Goal: Task Accomplishment & Management: Use online tool/utility

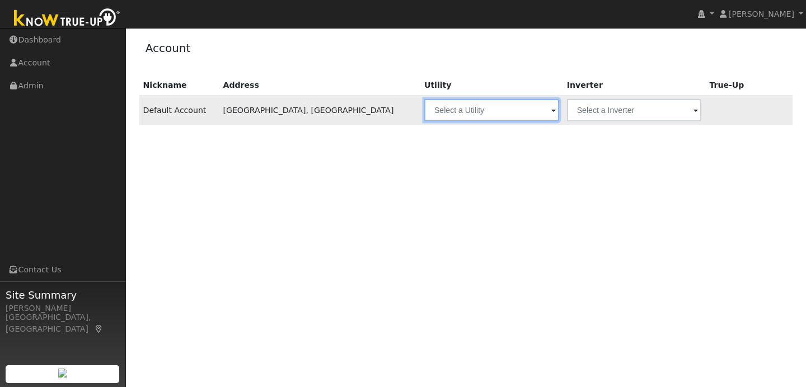
click at [470, 116] on input "text" at bounding box center [491, 110] width 135 height 22
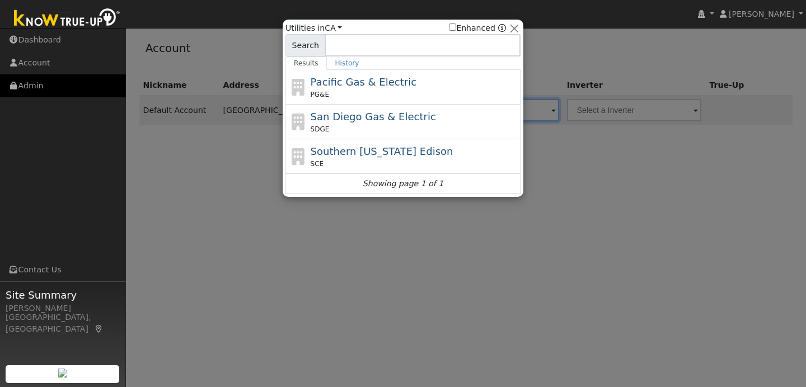
click at [64, 90] on link "Admin" at bounding box center [63, 85] width 126 height 23
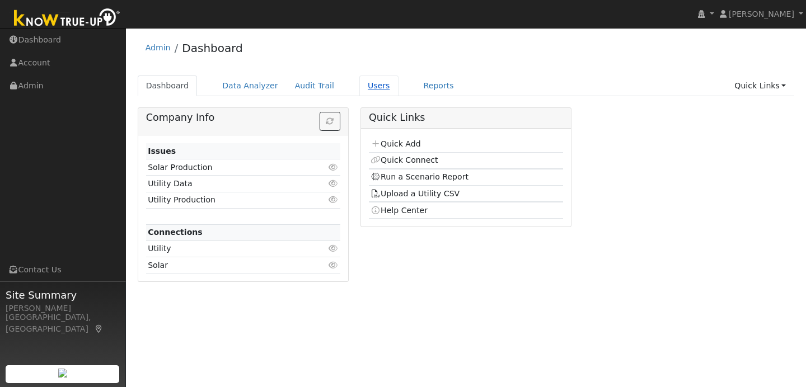
click at [363, 84] on link "Users" at bounding box center [378, 86] width 39 height 21
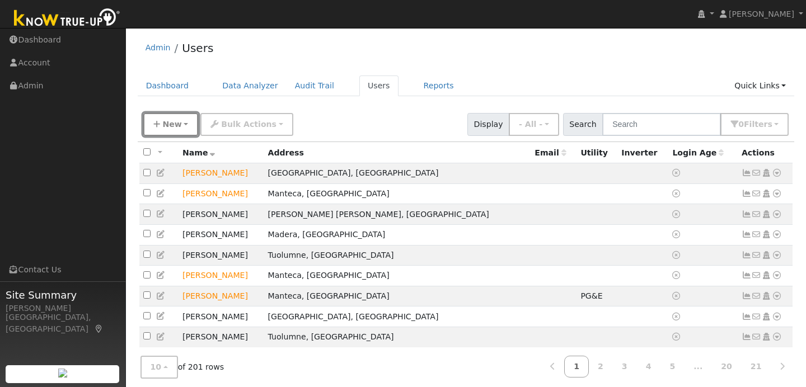
click at [176, 125] on span "New" at bounding box center [171, 124] width 19 height 9
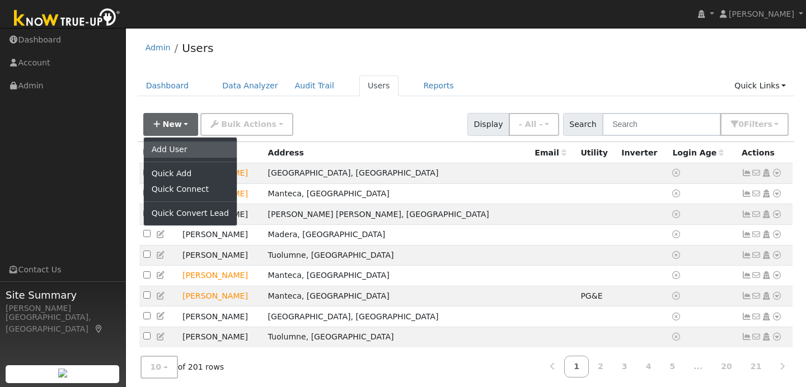
click at [176, 146] on link "Add User" at bounding box center [190, 150] width 93 height 16
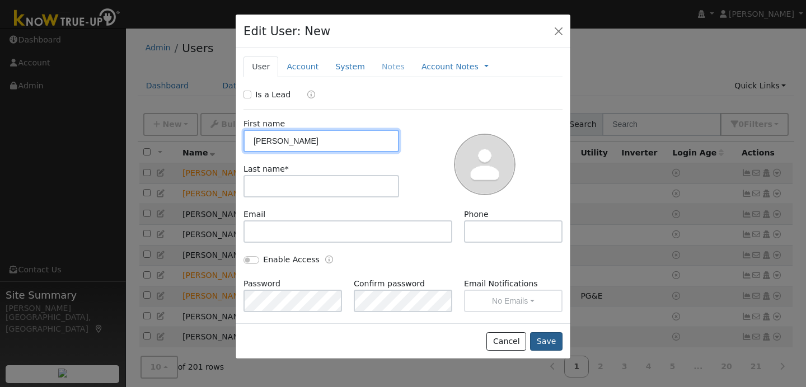
type input "Garrett"
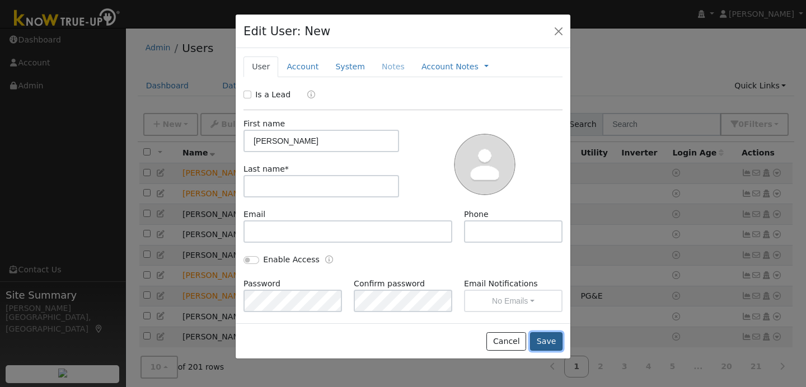
click at [542, 340] on button "Save" at bounding box center [546, 341] width 32 height 19
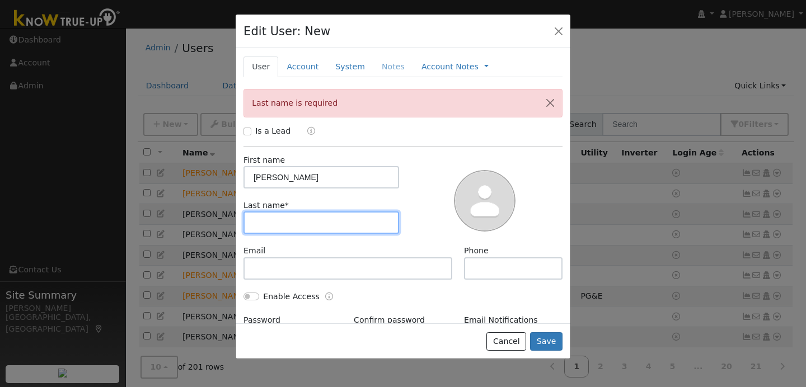
click at [261, 221] on input "text" at bounding box center [321, 223] width 156 height 22
type input "Brandt"
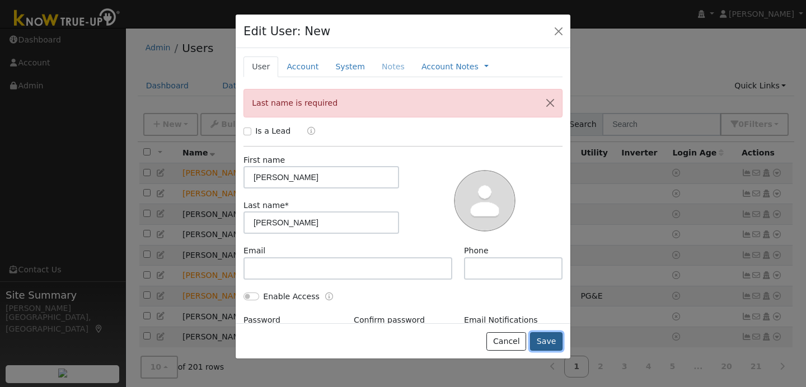
click at [544, 338] on button "Save" at bounding box center [546, 341] width 32 height 19
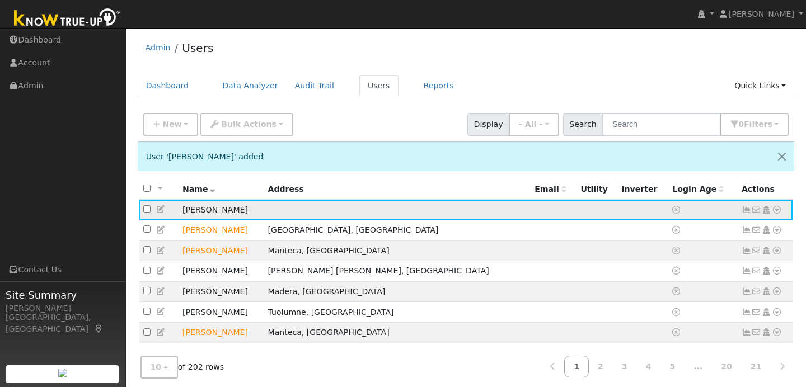
click at [776, 210] on icon at bounding box center [777, 210] width 10 height 8
click at [717, 230] on icon at bounding box center [712, 229] width 10 height 8
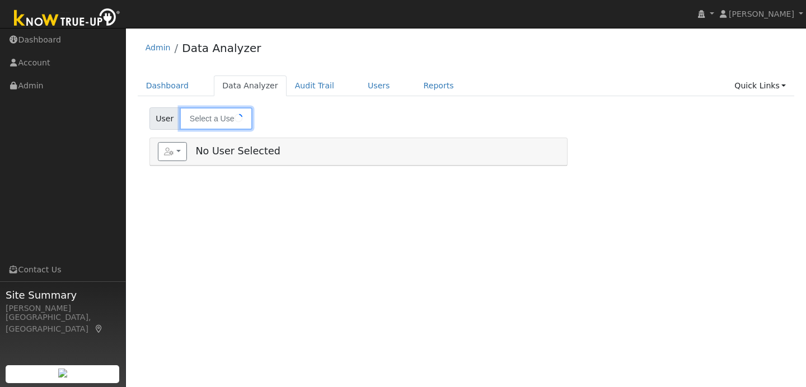
type input "[PERSON_NAME]"
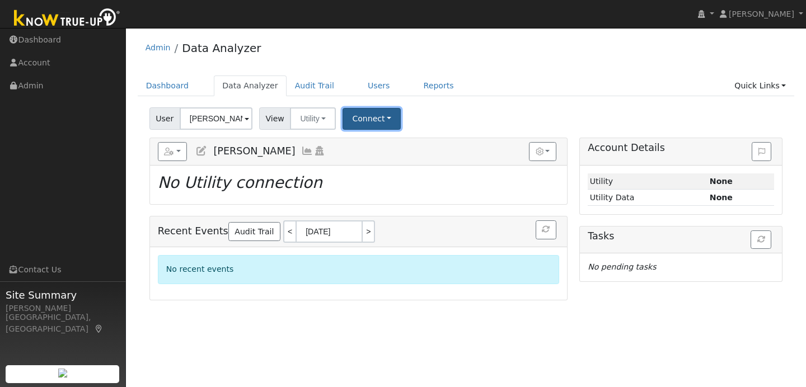
click at [376, 118] on button "Connect" at bounding box center [371, 119] width 58 height 22
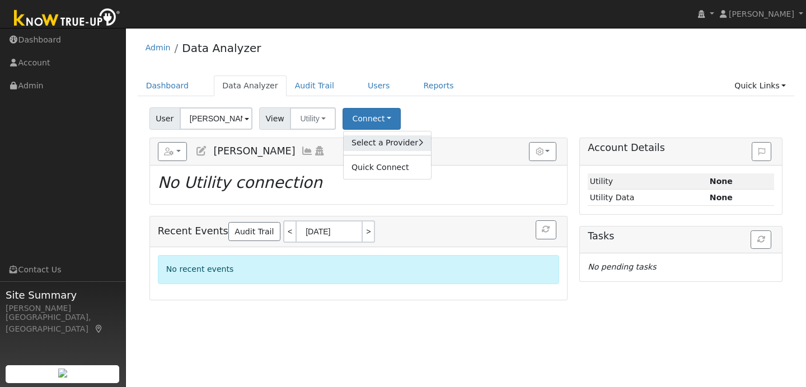
click at [373, 145] on link "Select a Provider" at bounding box center [387, 143] width 87 height 16
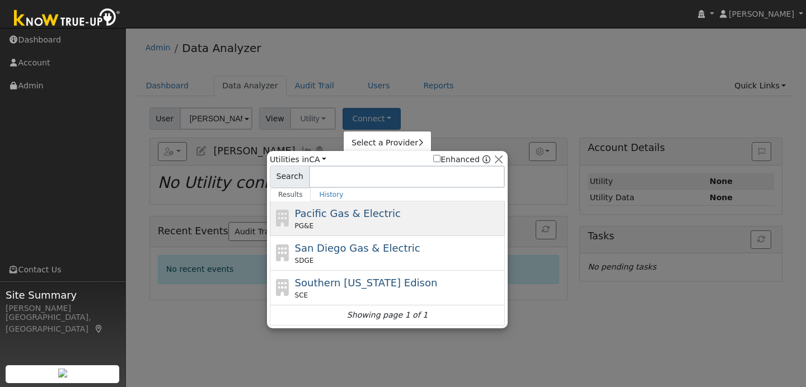
click at [358, 213] on span "Pacific Gas & Electric" at bounding box center [348, 214] width 106 height 12
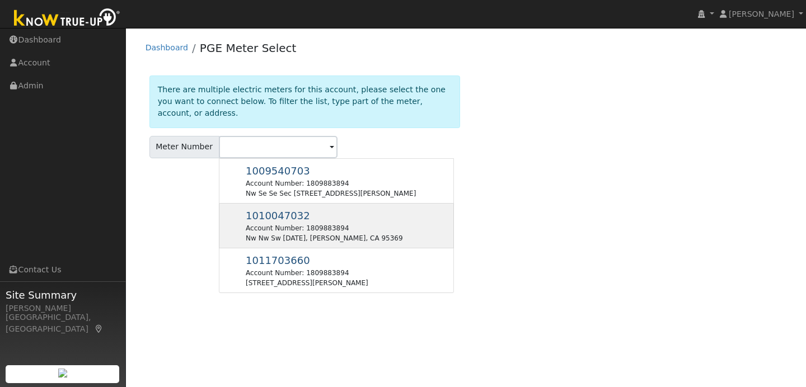
click at [297, 236] on div "Nw Nw Sw [DATE], [PERSON_NAME], CA 95369" at bounding box center [324, 238] width 157 height 10
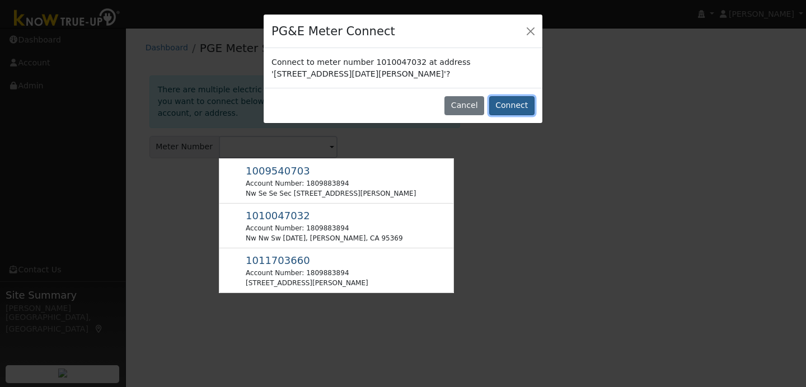
click at [515, 105] on button "Connect" at bounding box center [511, 105] width 45 height 19
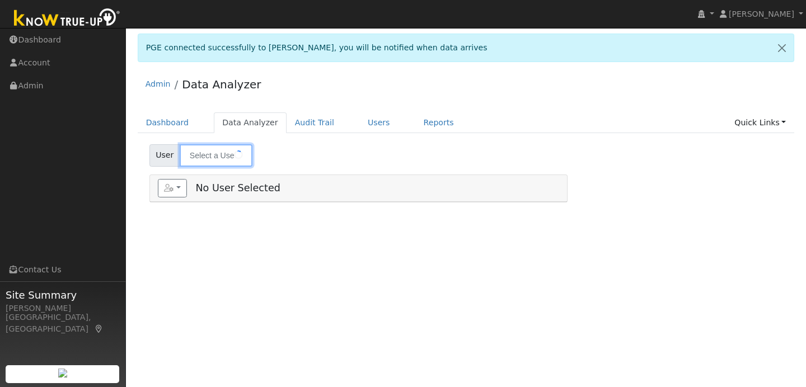
type input "Garrett Brandt"
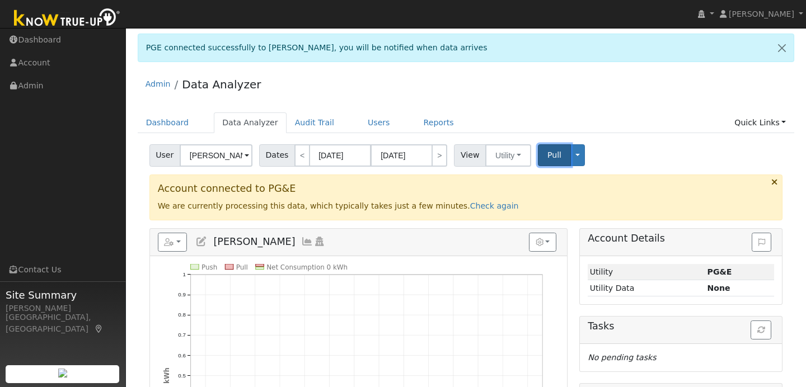
click at [552, 159] on span "Pull" at bounding box center [554, 155] width 14 height 9
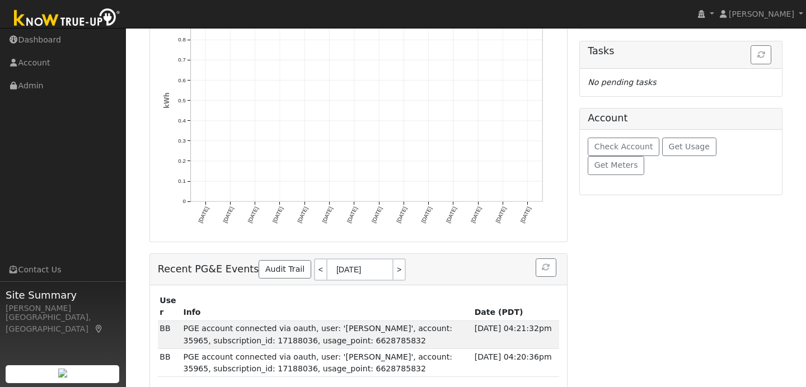
scroll to position [228, 0]
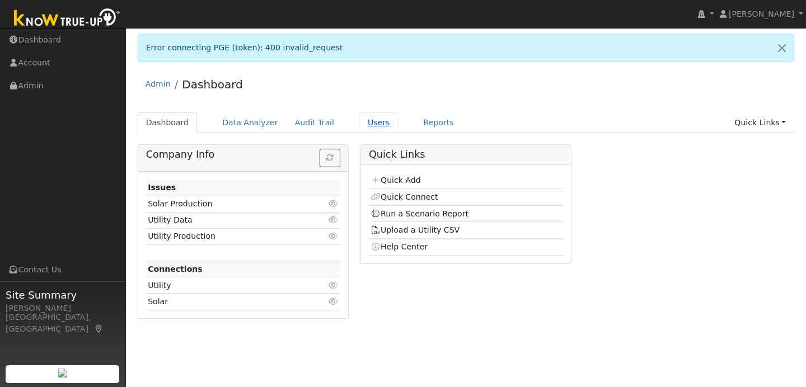
click at [359, 116] on link "Users" at bounding box center [378, 122] width 39 height 21
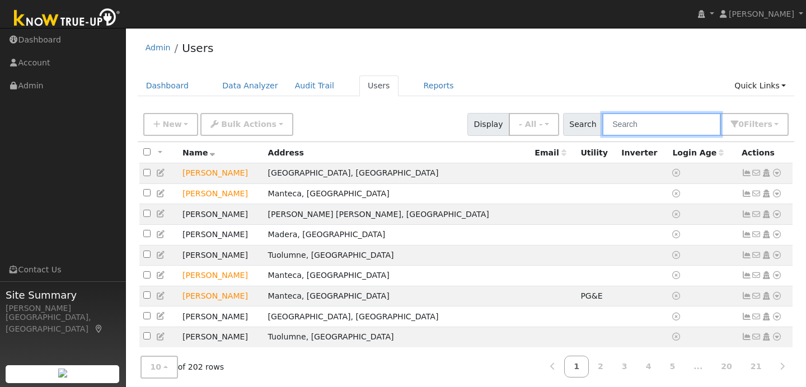
click at [665, 124] on input "text" at bounding box center [661, 124] width 119 height 23
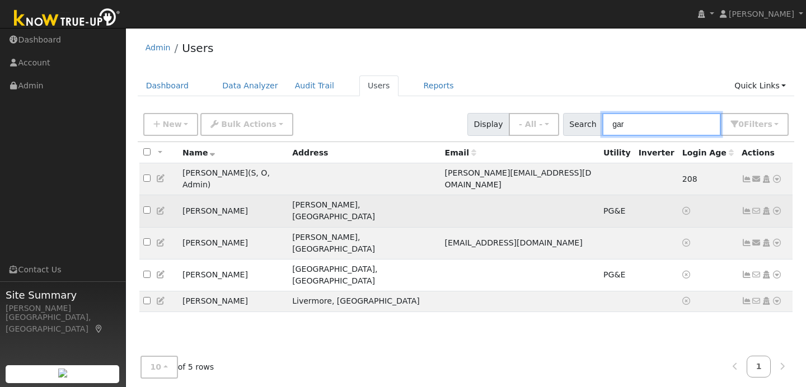
type input "gar"
click at [777, 207] on icon at bounding box center [777, 211] width 10 height 8
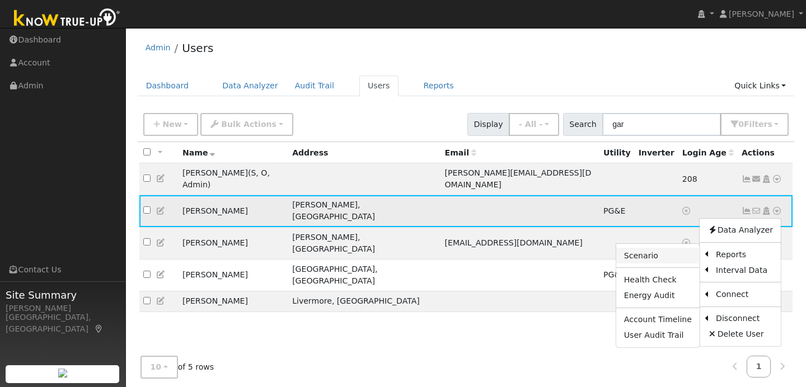
click at [674, 248] on link "Scenario" at bounding box center [657, 256] width 83 height 16
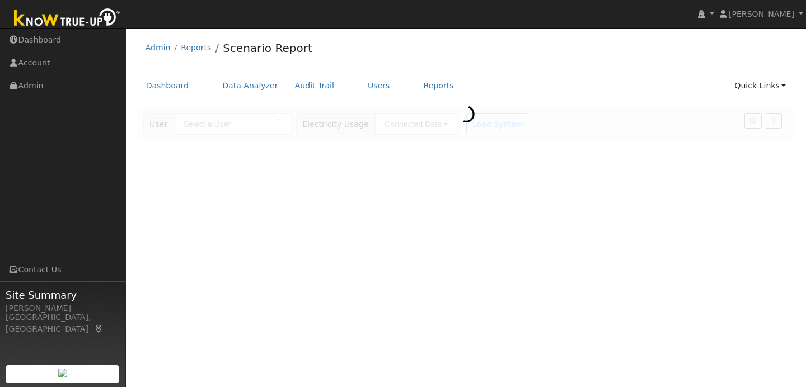
type input "[PERSON_NAME]"
type input "Pacific Gas & Electric"
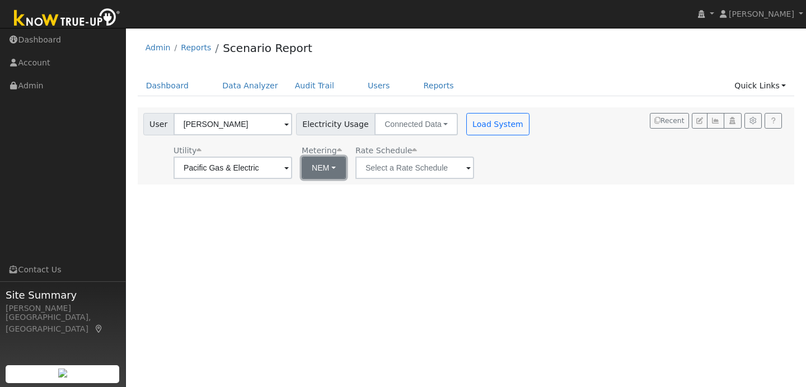
click at [330, 168] on button "NEM" at bounding box center [324, 168] width 44 height 22
click at [329, 191] on link "NEM" at bounding box center [331, 193] width 78 height 16
click at [292, 173] on input "text" at bounding box center [232, 168] width 119 height 22
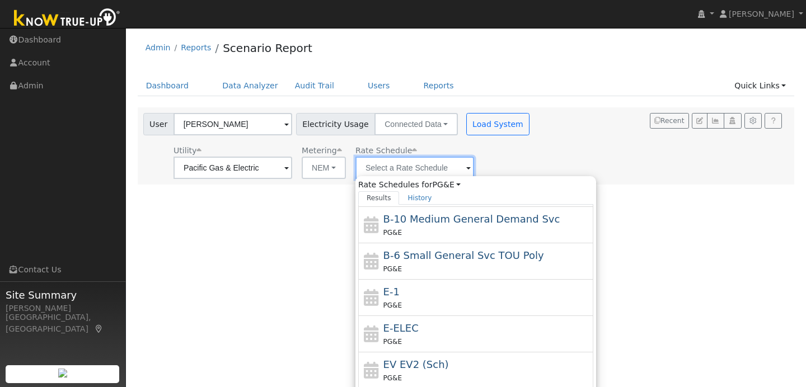
scroll to position [103, 0]
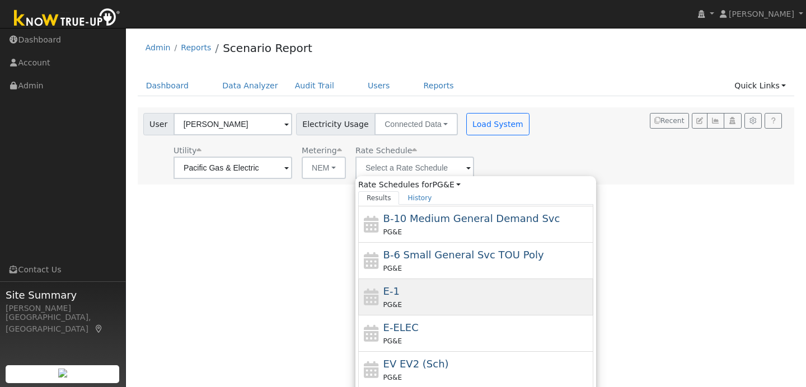
click at [429, 299] on div "PG&E" at bounding box center [487, 305] width 208 height 12
type input "E-1"
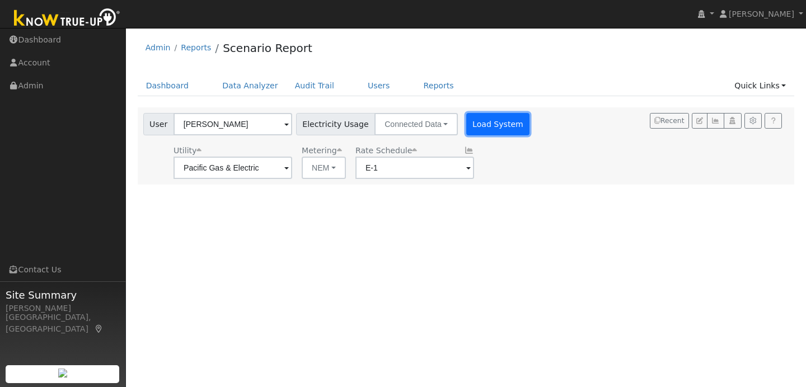
click at [487, 130] on button "Load System" at bounding box center [498, 124] width 64 height 22
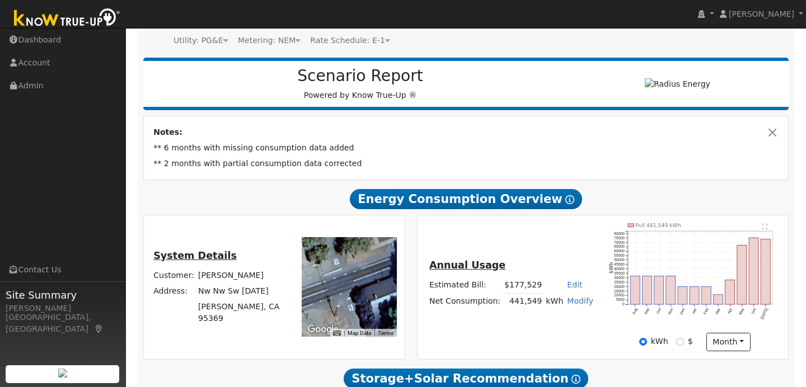
scroll to position [0, 0]
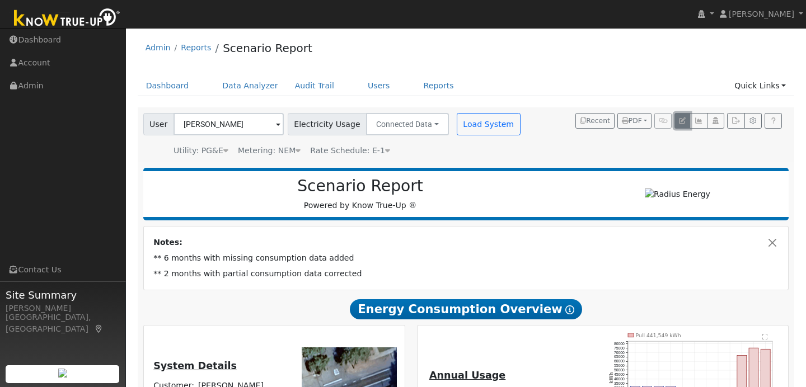
click at [681, 124] on icon "button" at bounding box center [682, 121] width 7 height 7
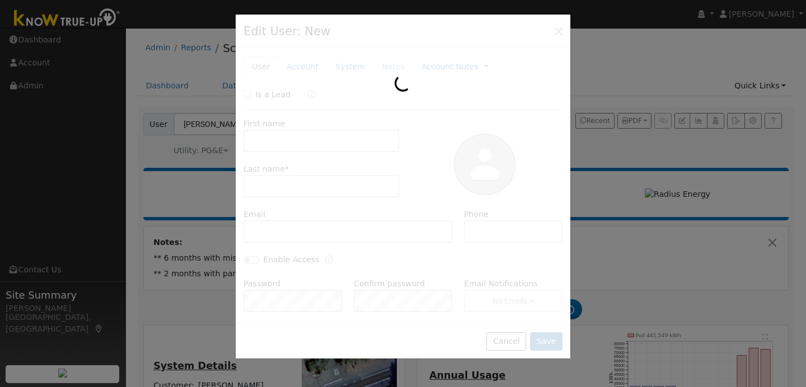
type input "Garrett"
type input "Brandt"
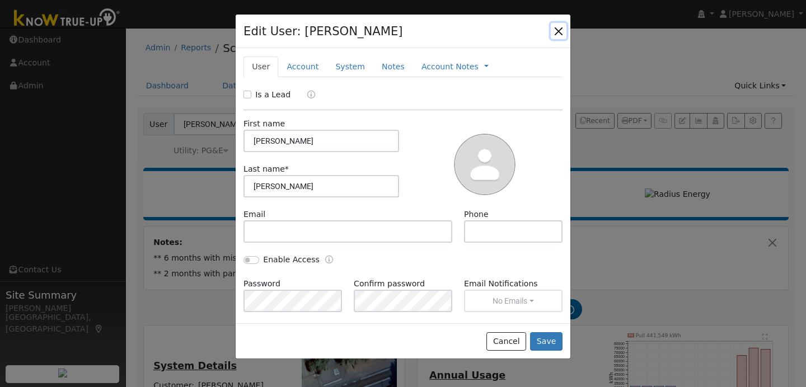
click at [560, 30] on button "button" at bounding box center [559, 31] width 16 height 16
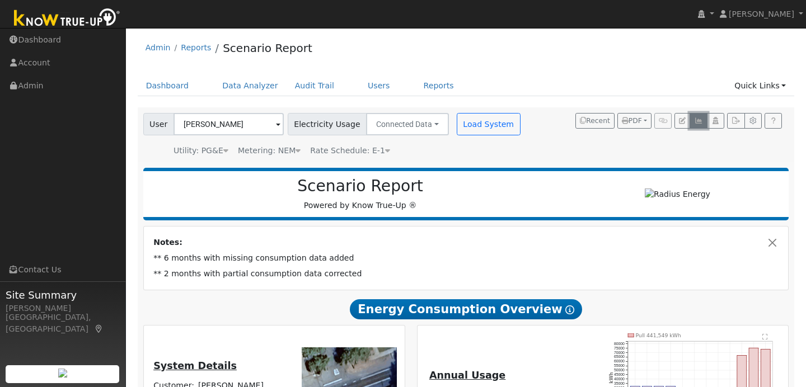
click at [698, 120] on icon "button" at bounding box center [698, 121] width 8 height 7
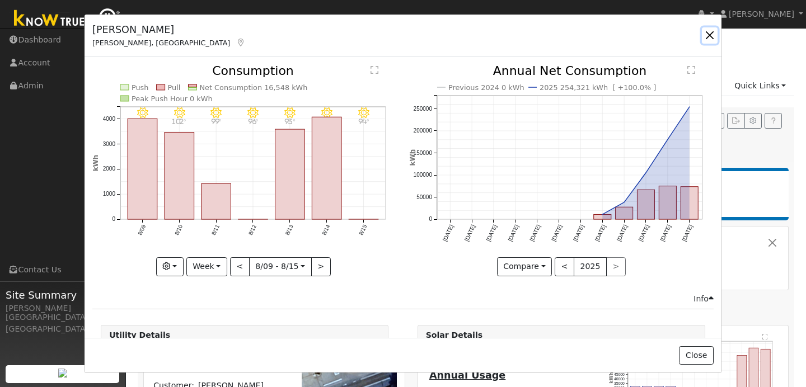
click at [703, 43] on button "button" at bounding box center [710, 35] width 16 height 16
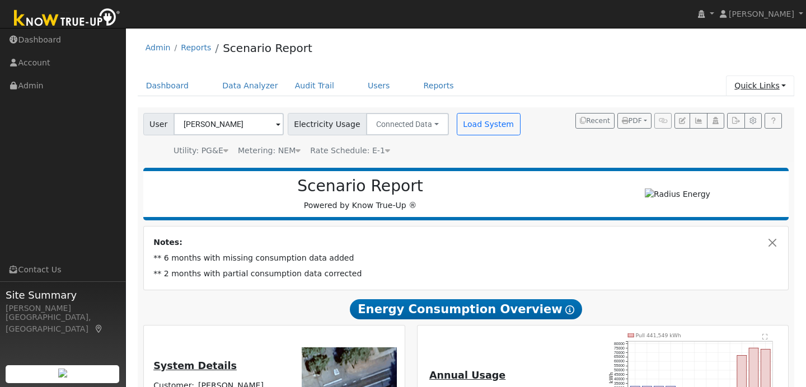
click at [766, 89] on link "Quick Links" at bounding box center [760, 86] width 68 height 21
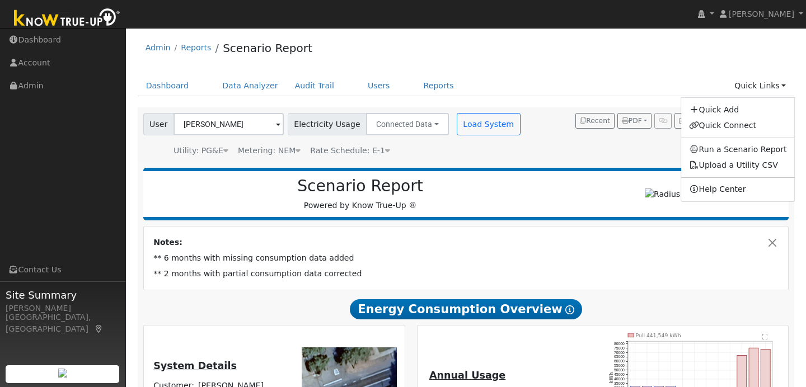
click at [621, 158] on div "User Garrett Brandt Account Default Account Default Account Nw Nw Sw 25-5-12, S…" at bounding box center [466, 134] width 657 height 55
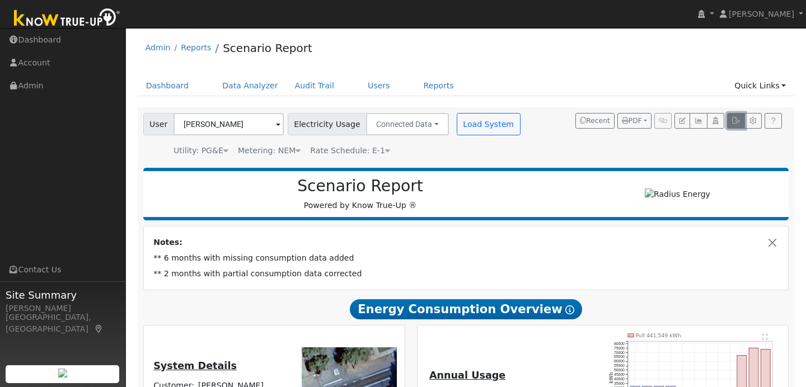
click at [733, 122] on icon "button" at bounding box center [735, 121] width 8 height 7
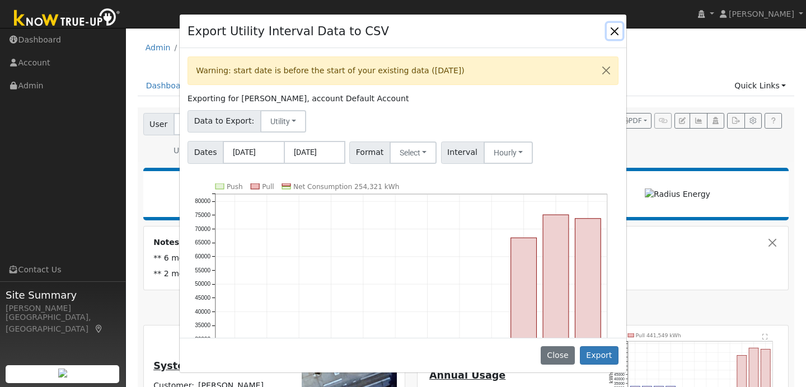
click at [616, 27] on button "Close" at bounding box center [615, 31] width 16 height 16
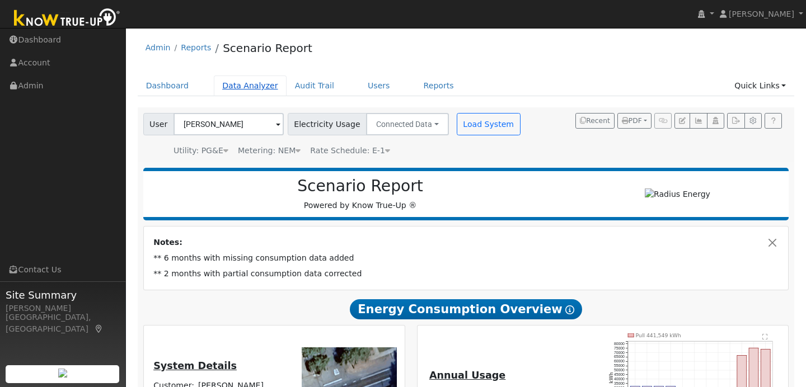
click at [257, 91] on link "Data Analyzer" at bounding box center [250, 86] width 73 height 21
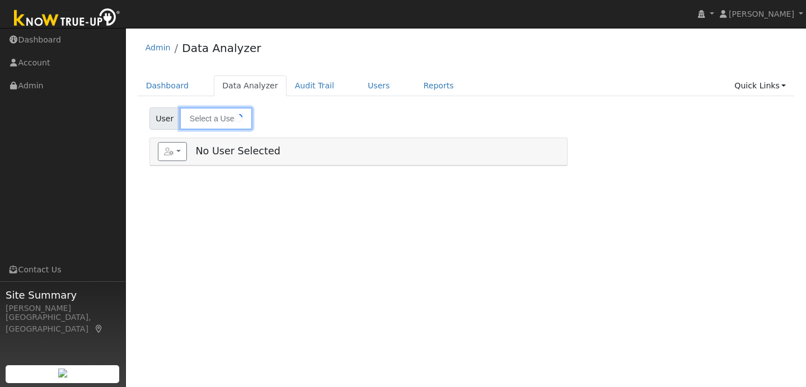
type input "[PERSON_NAME]"
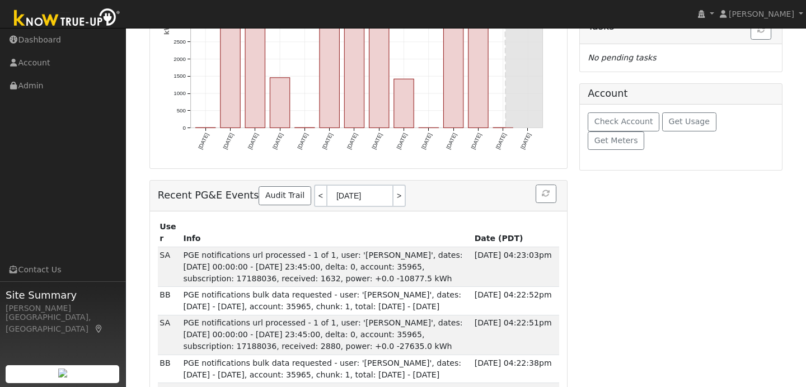
scroll to position [258, 0]
click at [621, 124] on span "Check Account" at bounding box center [623, 122] width 59 height 9
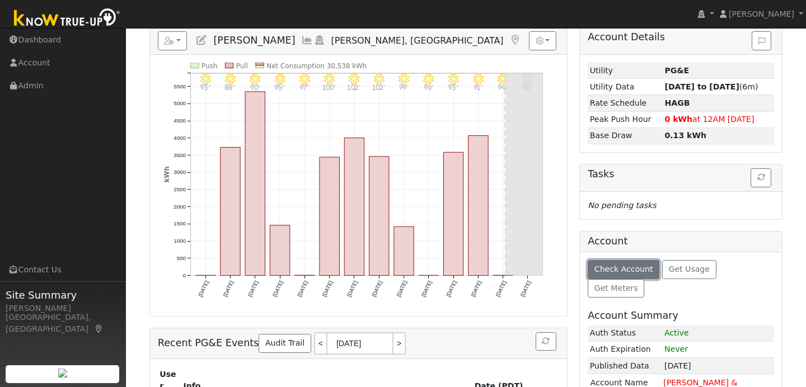
scroll to position [0, 0]
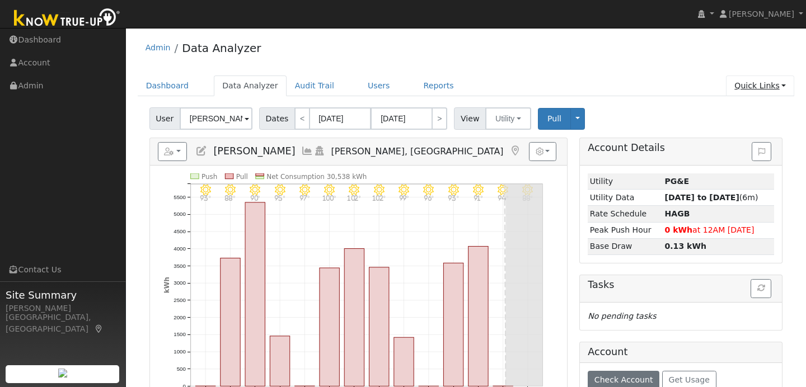
click at [781, 87] on link "Quick Links" at bounding box center [760, 86] width 68 height 21
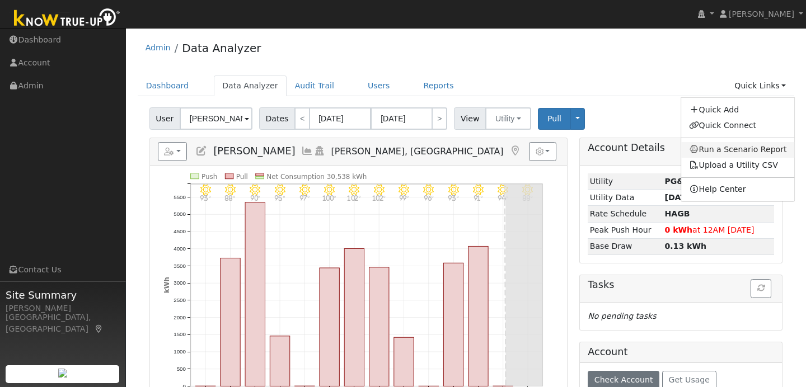
click at [728, 150] on link "Run a Scenario Report" at bounding box center [738, 150] width 114 height 16
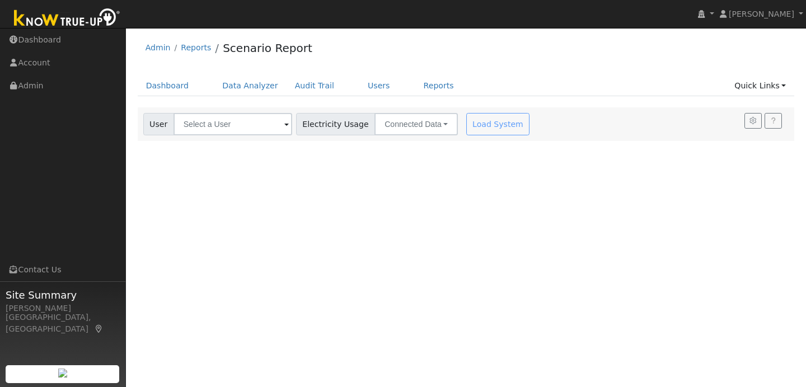
click at [284, 127] on span at bounding box center [286, 125] width 4 height 13
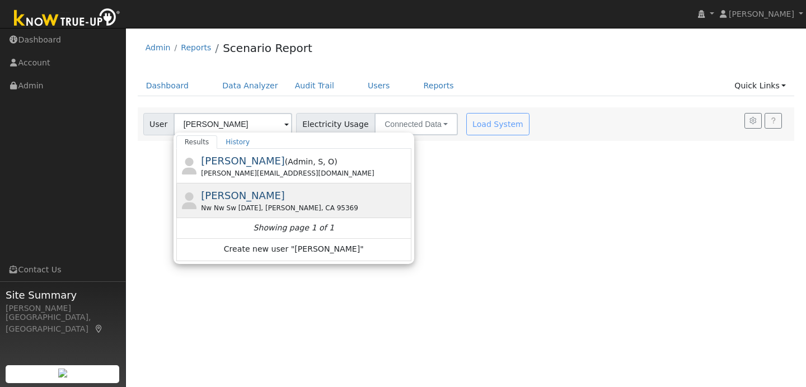
click at [283, 199] on div "[PERSON_NAME] Nw Nw Sw [DATE][STREET_ADDRESS][PERSON_NAME]" at bounding box center [305, 200] width 208 height 25
type input "[PERSON_NAME]"
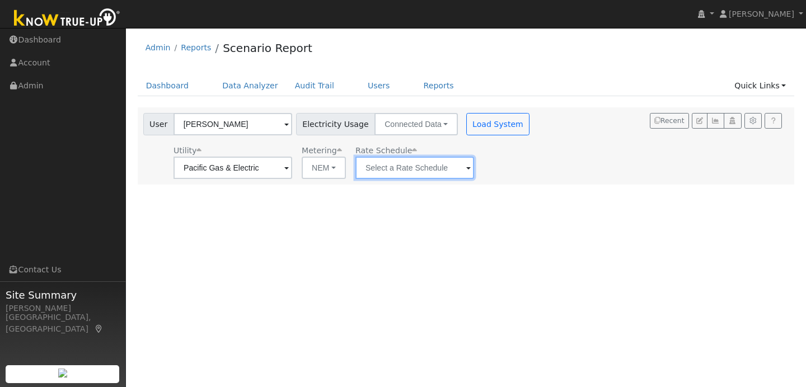
click at [292, 168] on input "text" at bounding box center [232, 168] width 119 height 22
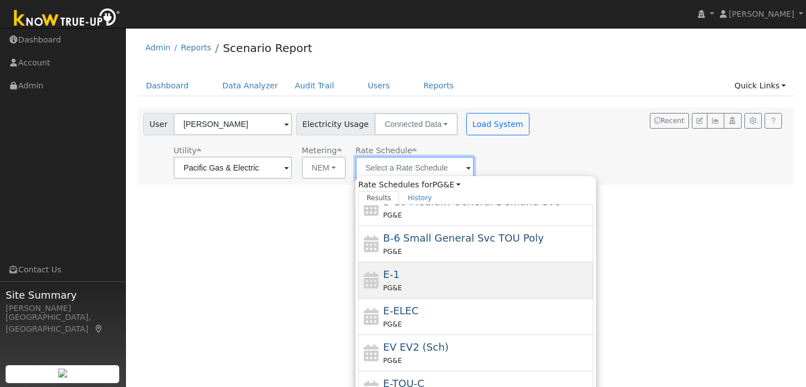
scroll to position [123, 0]
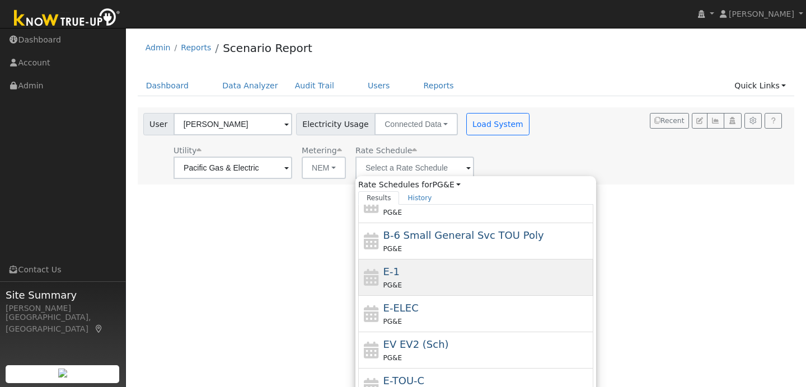
click at [430, 284] on div "PG&E" at bounding box center [487, 285] width 208 height 12
type input "E-1"
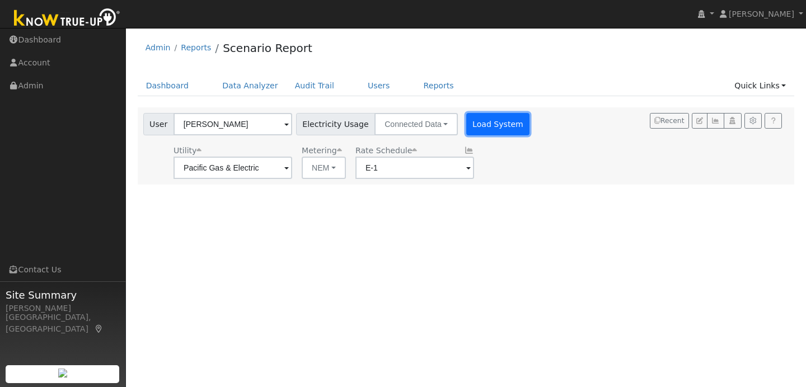
click at [481, 121] on button "Load System" at bounding box center [498, 124] width 64 height 22
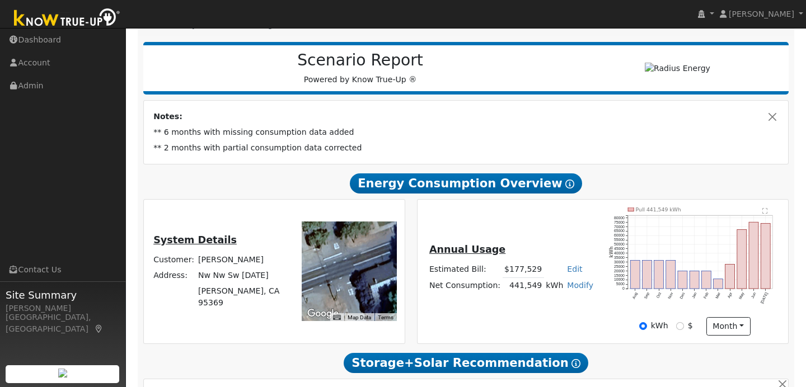
scroll to position [0, 0]
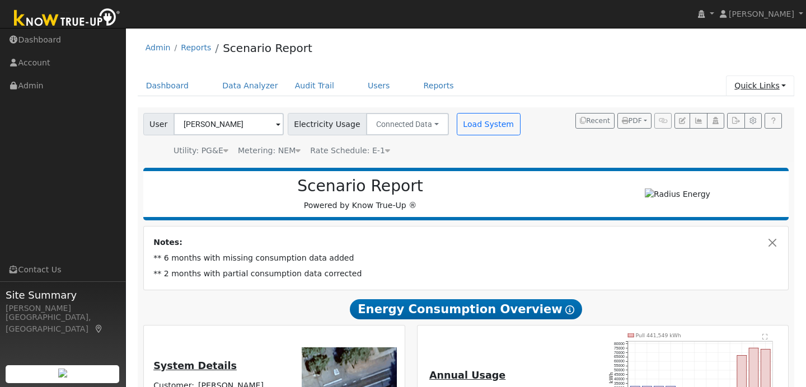
click at [781, 85] on link "Quick Links" at bounding box center [760, 86] width 68 height 21
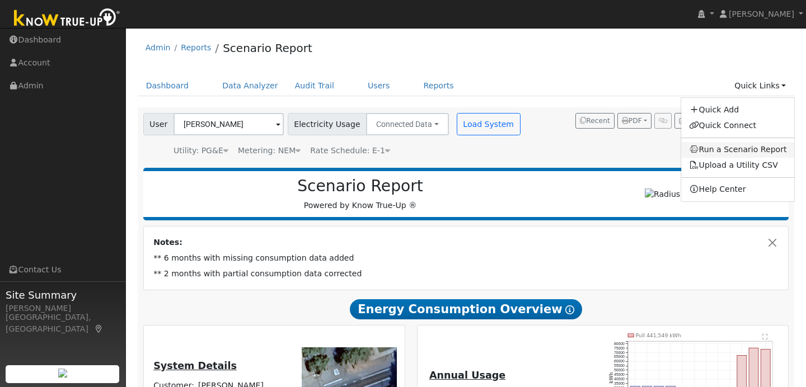
click at [739, 150] on link "Run a Scenario Report" at bounding box center [738, 150] width 114 height 16
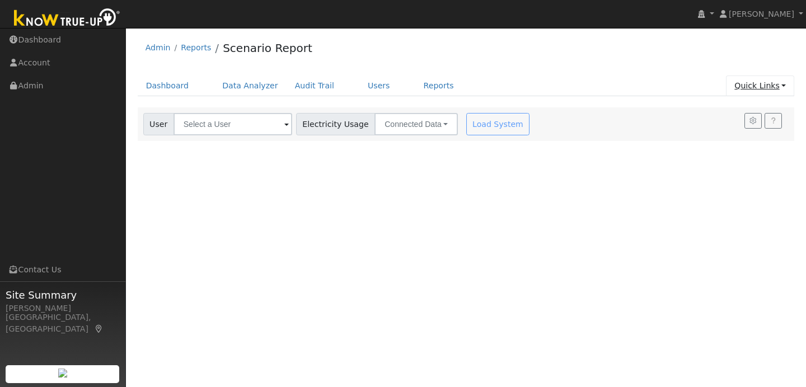
click at [778, 90] on link "Quick Links" at bounding box center [760, 86] width 68 height 21
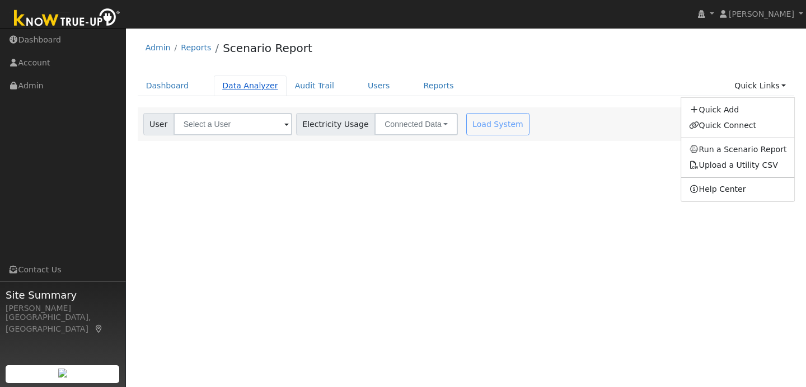
click at [234, 82] on link "Data Analyzer" at bounding box center [250, 86] width 73 height 21
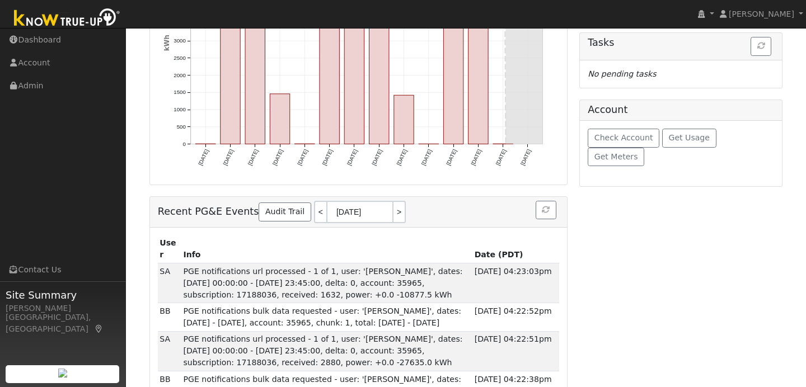
scroll to position [240, 0]
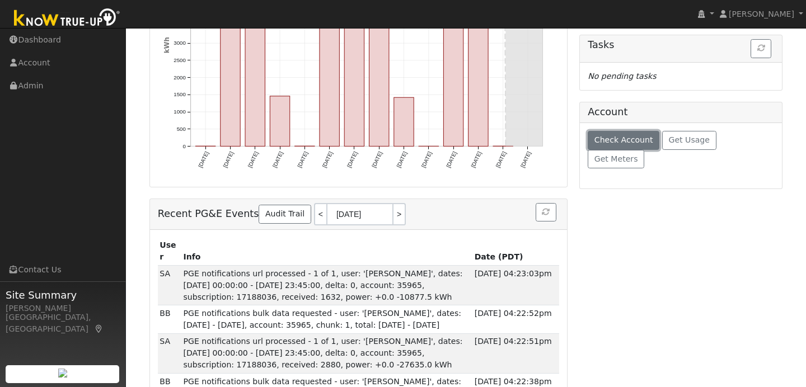
click at [628, 138] on span "Check Account" at bounding box center [623, 139] width 59 height 9
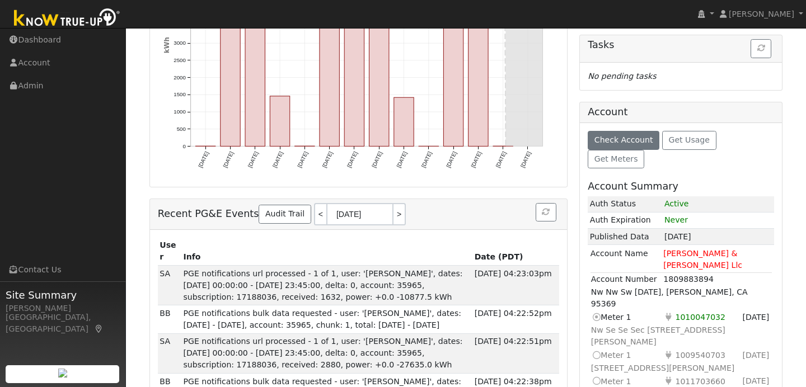
click at [599, 349] on icon at bounding box center [596, 355] width 10 height 12
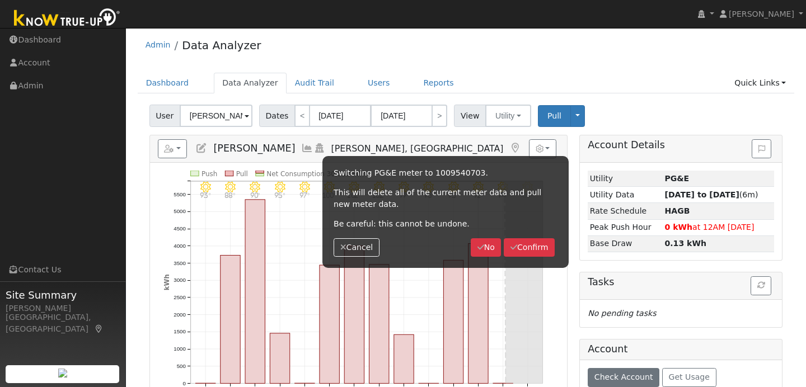
scroll to position [0, 0]
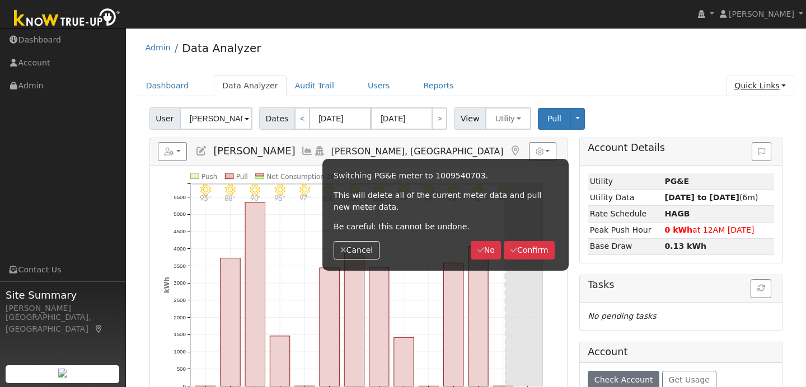
click at [748, 87] on link "Quick Links" at bounding box center [760, 86] width 68 height 21
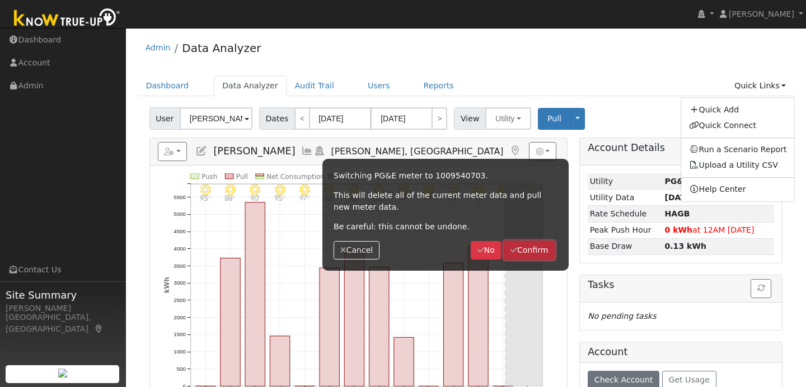
click at [537, 253] on button "Confirm" at bounding box center [529, 250] width 51 height 19
